Goal: Information Seeking & Learning: Learn about a topic

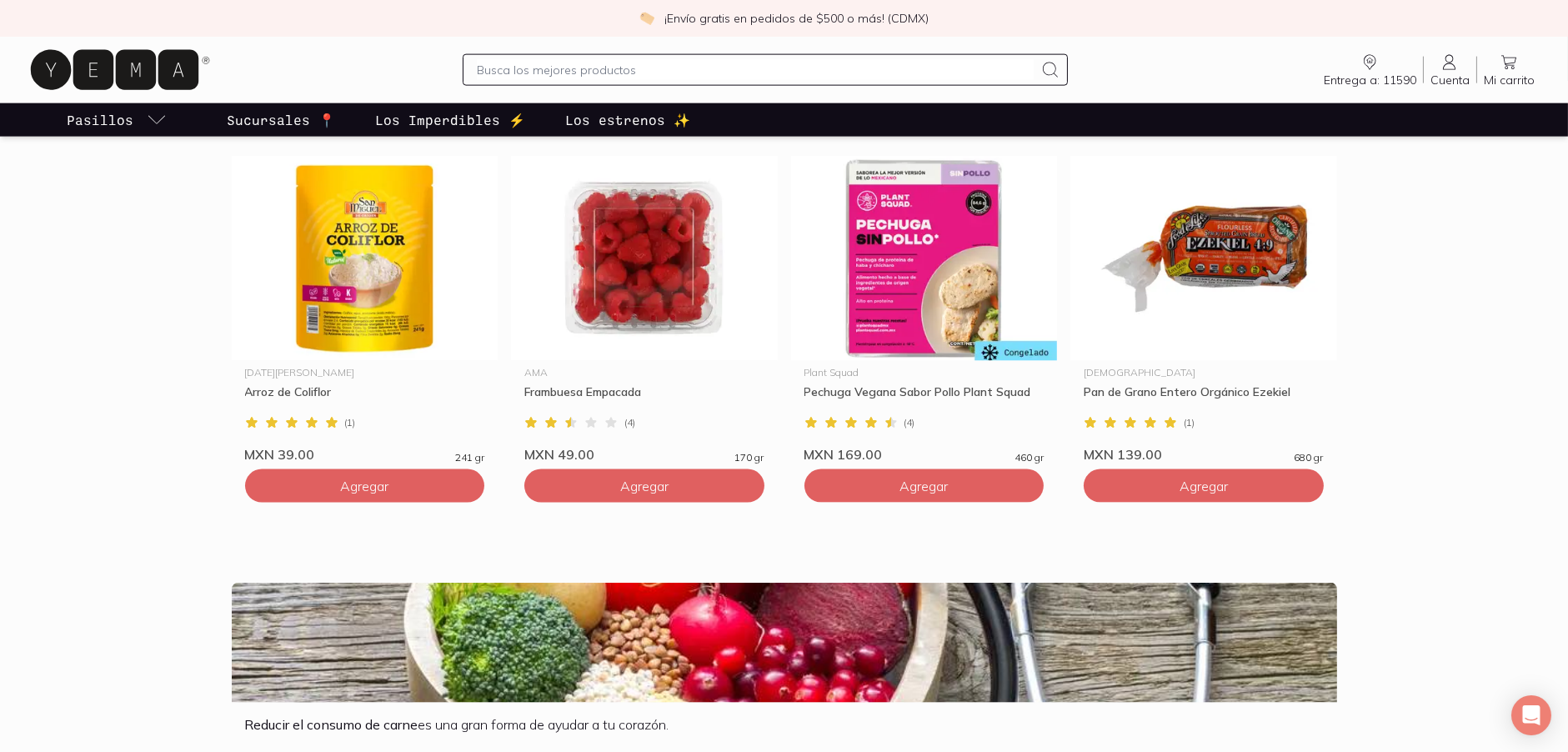
scroll to position [5420, 0]
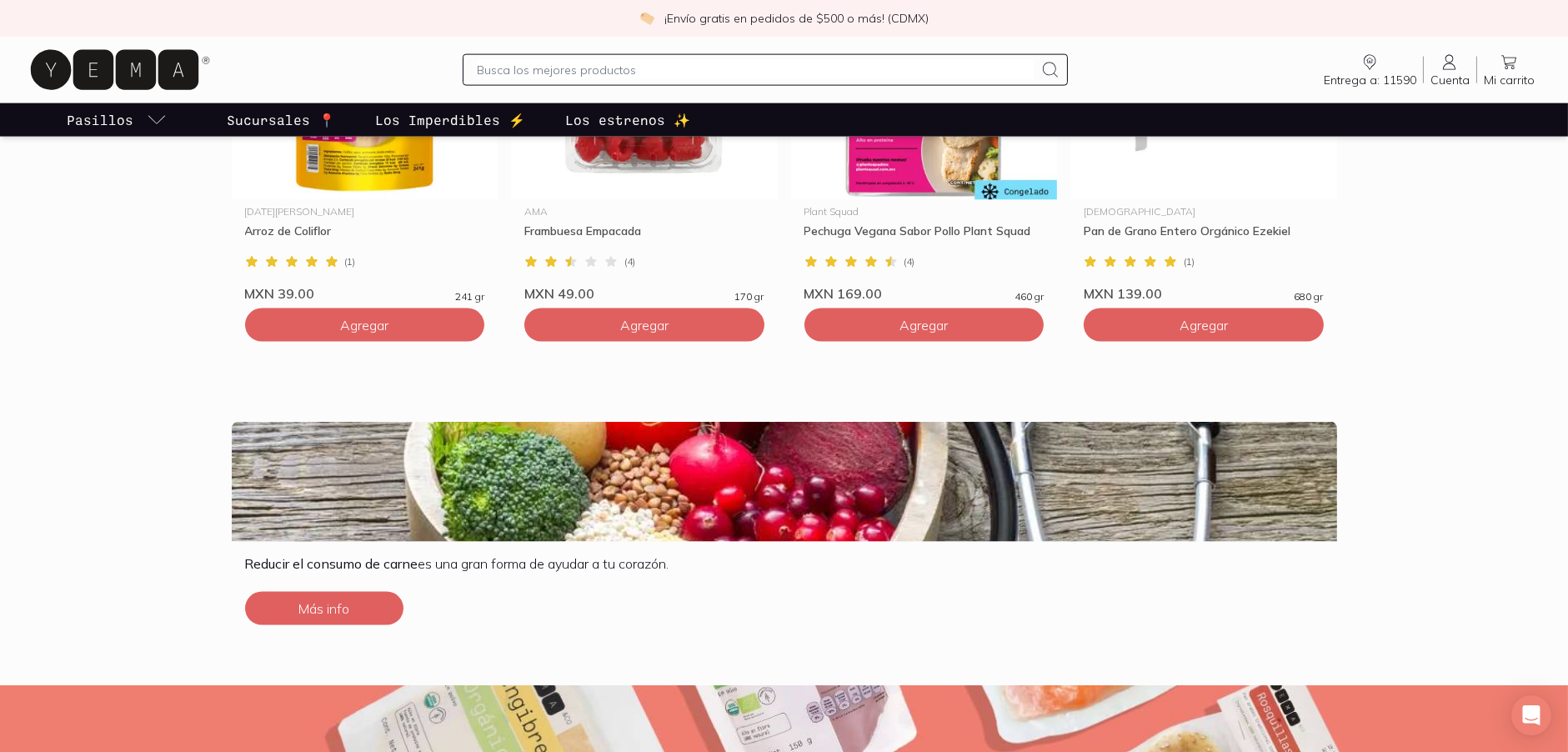
click at [153, 515] on section "Reducir el consumo de carne es una gran forma de ayudar a tu corazón. Más info" at bounding box center [784, 539] width 1568 height 290
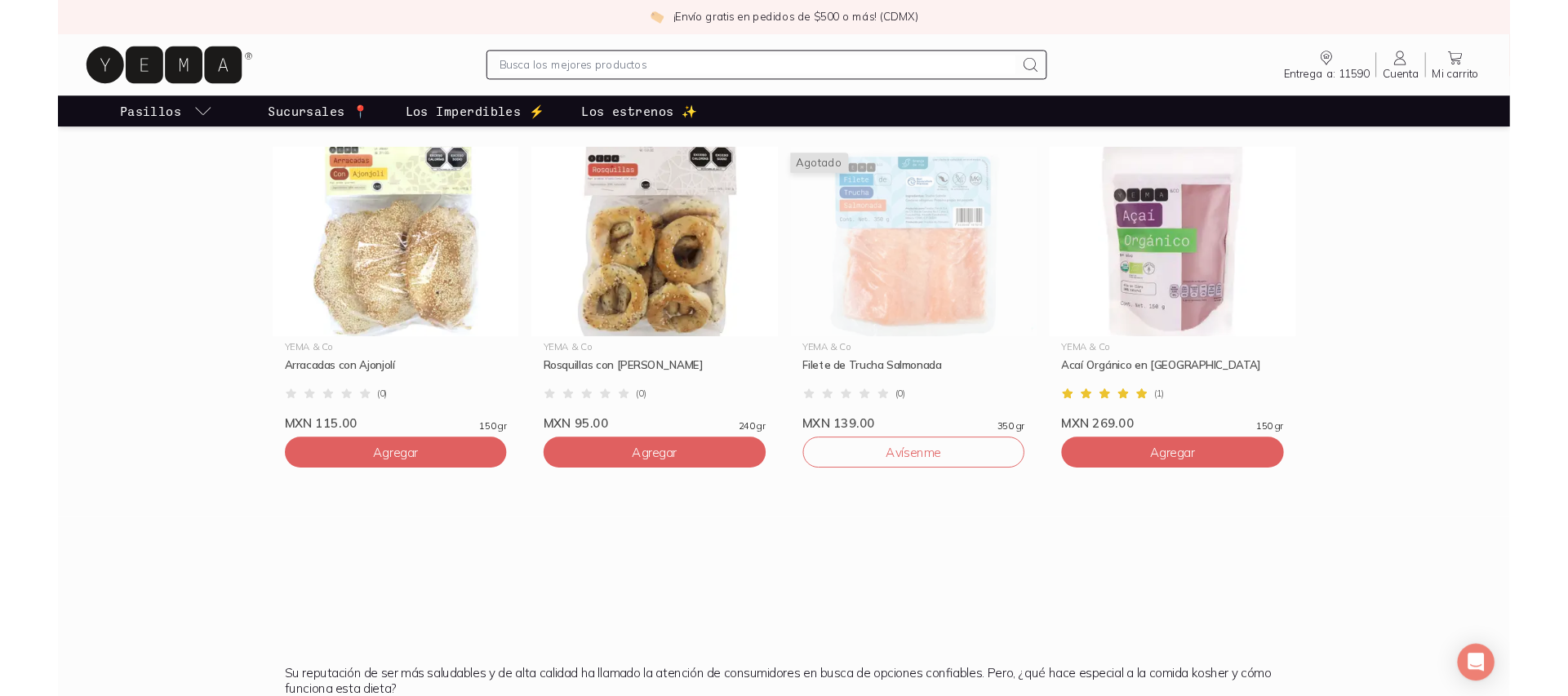
scroll to position [6003, 0]
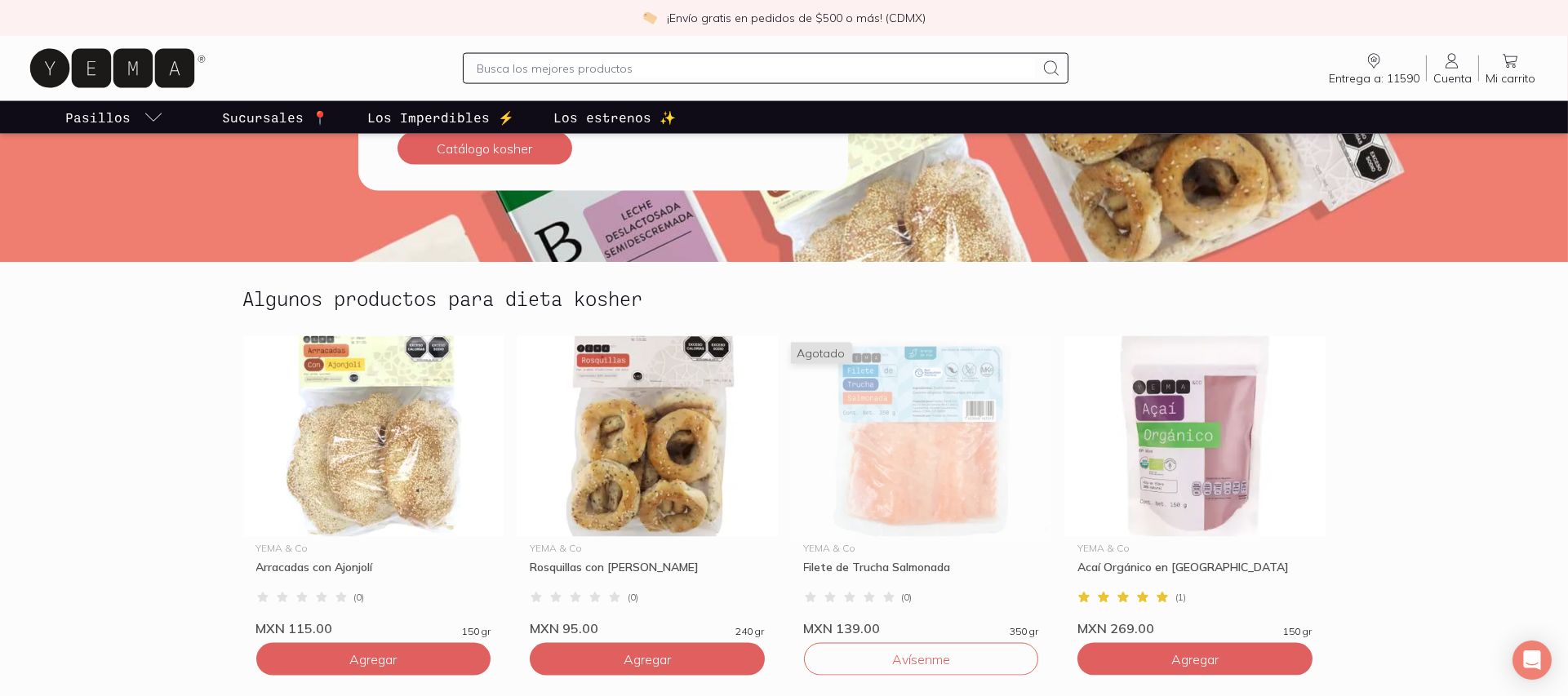
click at [127, 463] on section "Algunos productos para dieta kosher YEMA & Co Arracadas con Ajonjolí ( 0 ) MXN …" at bounding box center [784, 495] width 1568 height 465
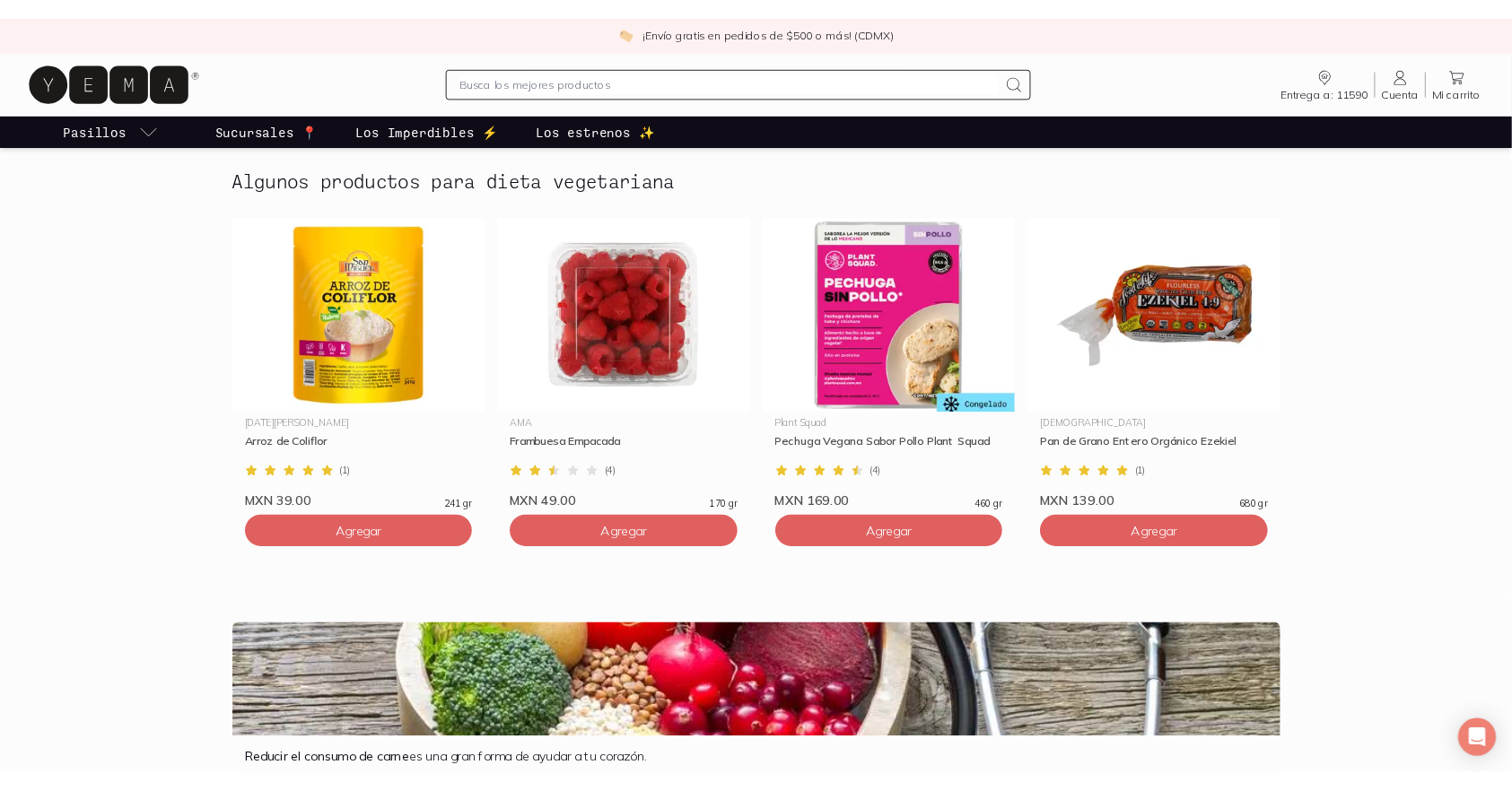
scroll to position [5699, 0]
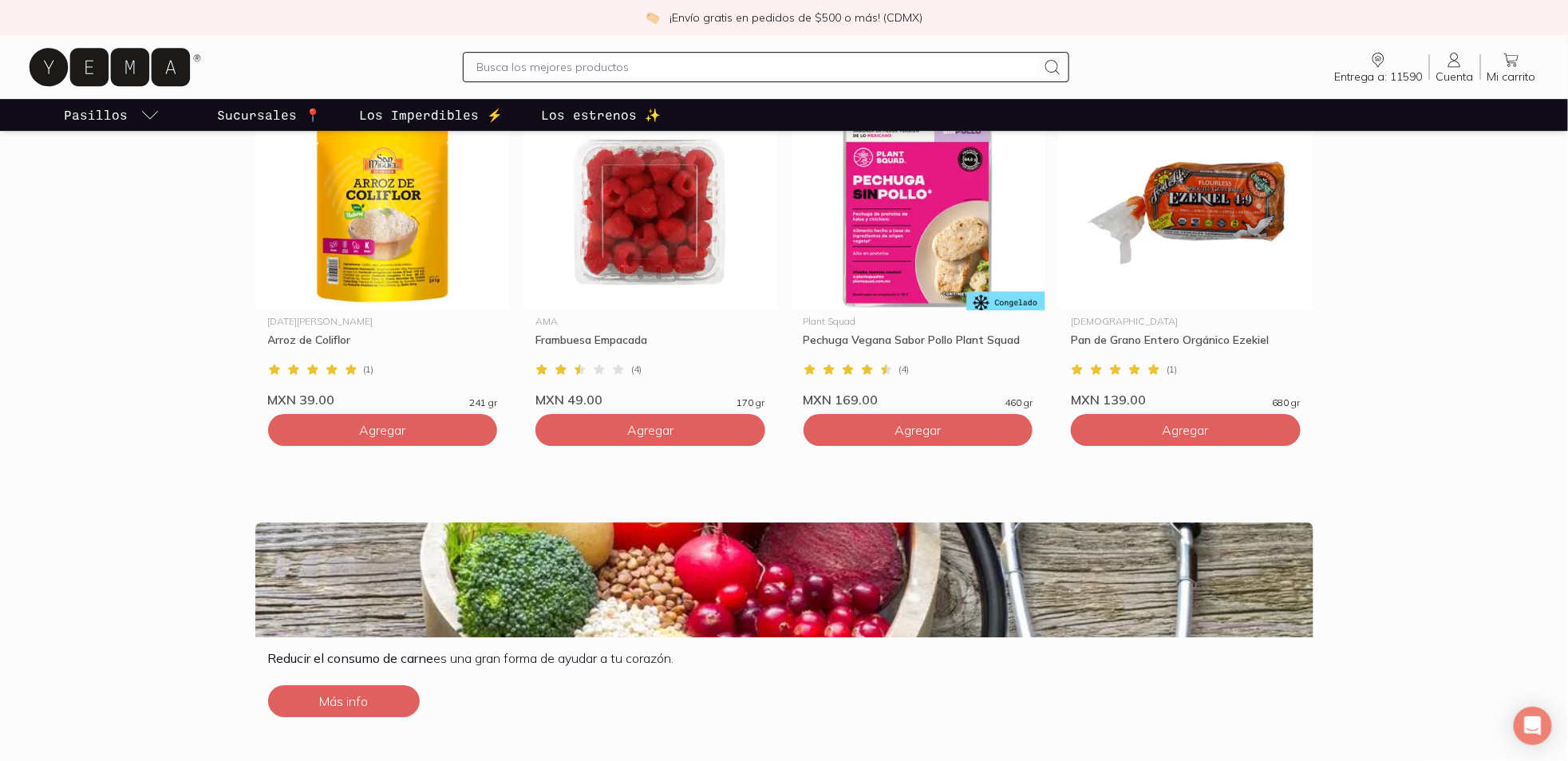
click at [181, 378] on section "Algunos productos para dieta vegetariana [DATE][PERSON_NAME] Arroz de Coliflor …" at bounding box center [784, 269] width 1568 height 454
click at [91, 468] on section "Algunos productos para dieta vegetariana [DATE][PERSON_NAME] Arroz de Coliflor …" at bounding box center [784, 269] width 1568 height 454
click at [1487, 155] on section "Algunos productos para dieta vegetariana [DATE][PERSON_NAME] Arroz de Coliflor …" at bounding box center [784, 269] width 1568 height 454
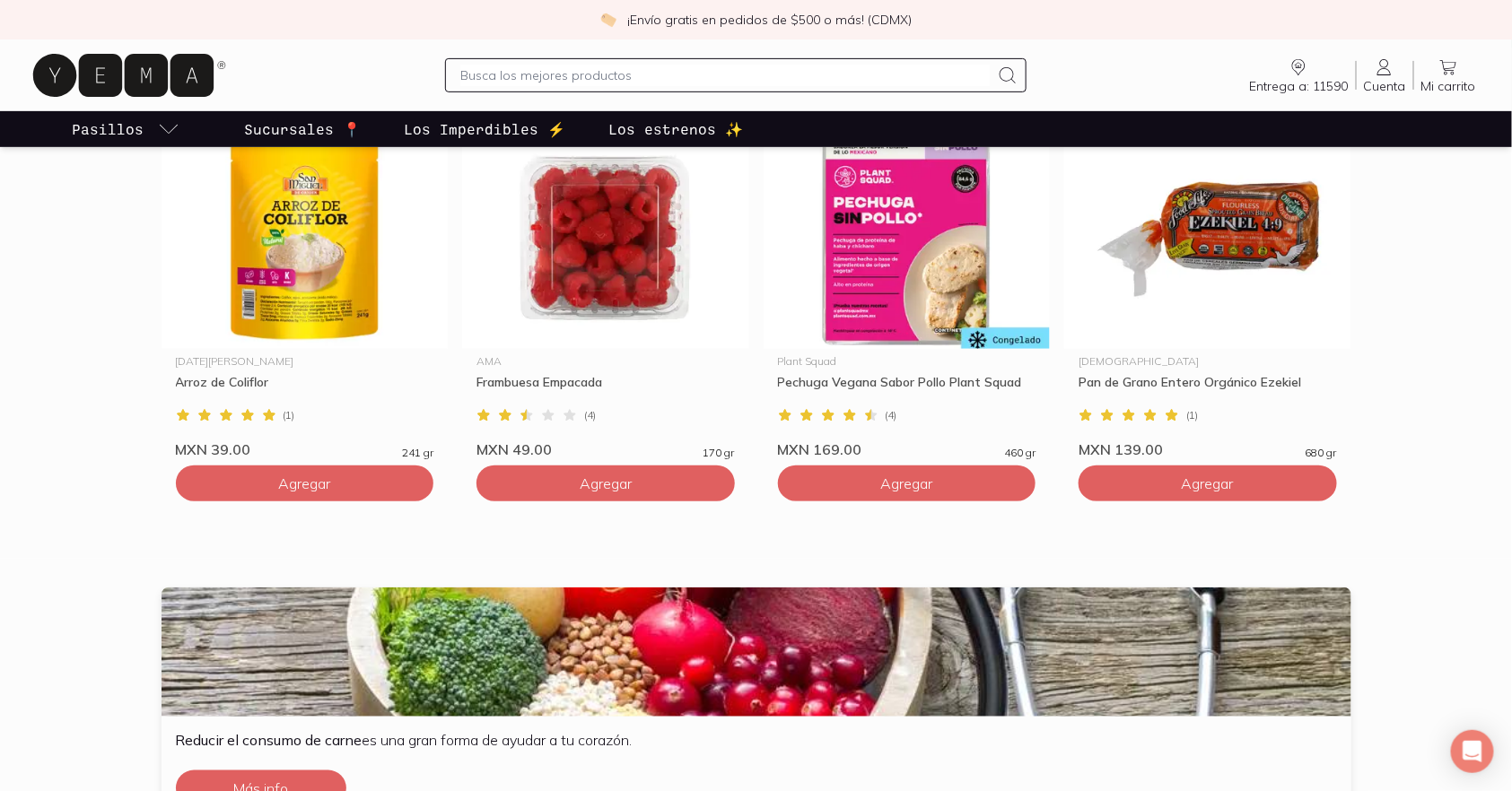
click at [1161, 780] on div "Reducir el consumo de carne es una gran forma de ayudar a tu corazón. Más info" at bounding box center [757, 768] width 1190 height 104
